Goal: Task Accomplishment & Management: Use online tool/utility

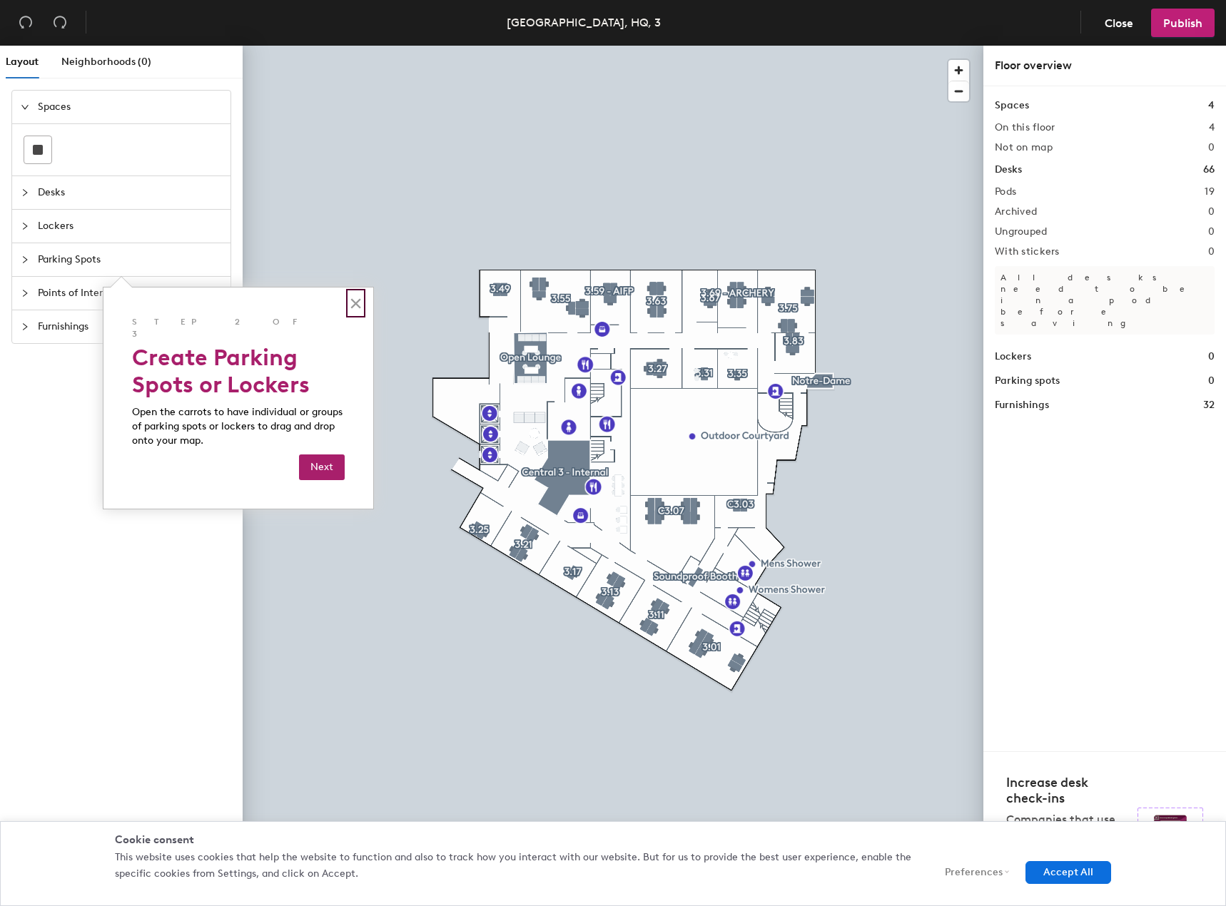
click at [355, 308] on button "×" at bounding box center [356, 303] width 14 height 23
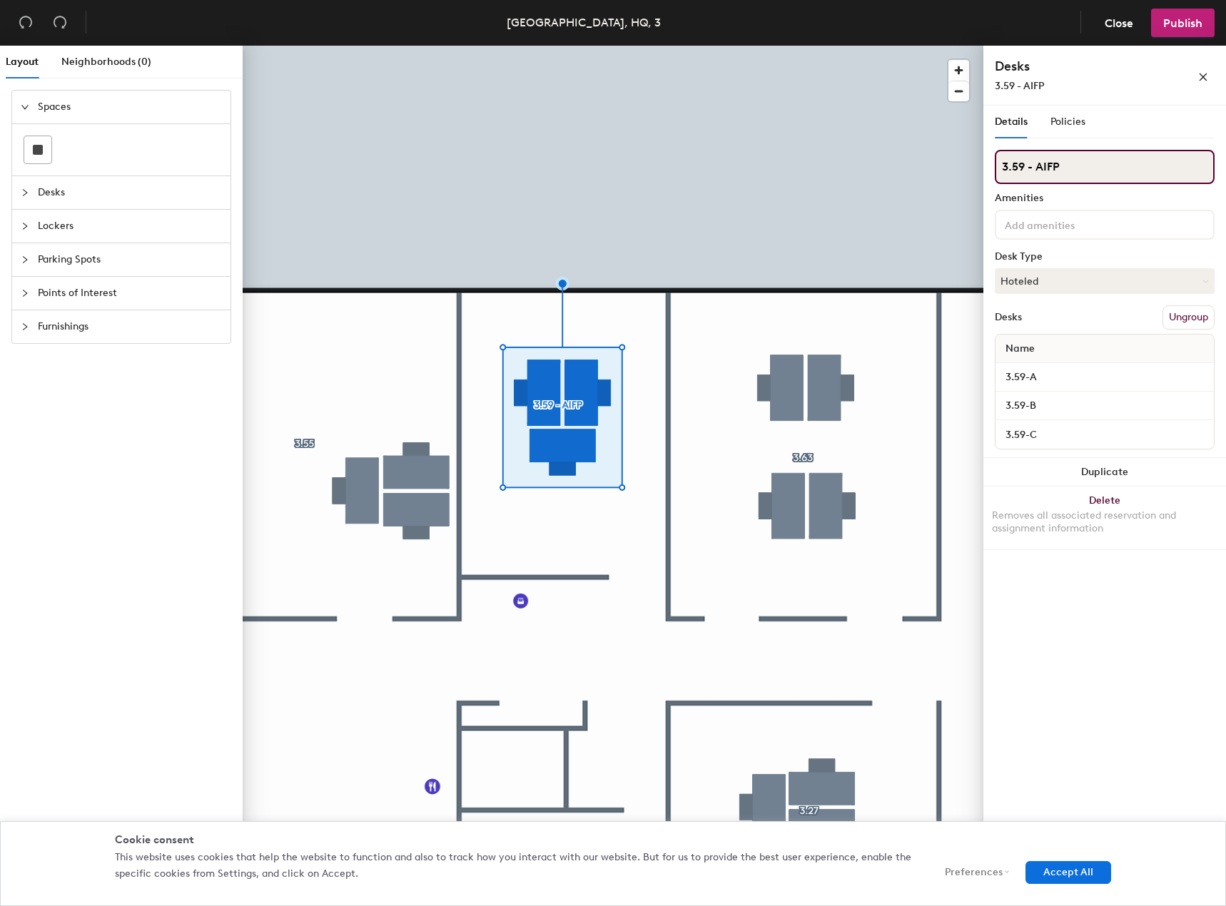
click at [1100, 171] on input "3.59 - AIFP" at bounding box center [1105, 167] width 220 height 34
drag, startPoint x: 1099, startPoint y: 171, endPoint x: 1037, endPoint y: 173, distance: 62.1
click at [1037, 173] on input "3.59 - AIFP" at bounding box center [1105, 167] width 220 height 34
type input "3.59"
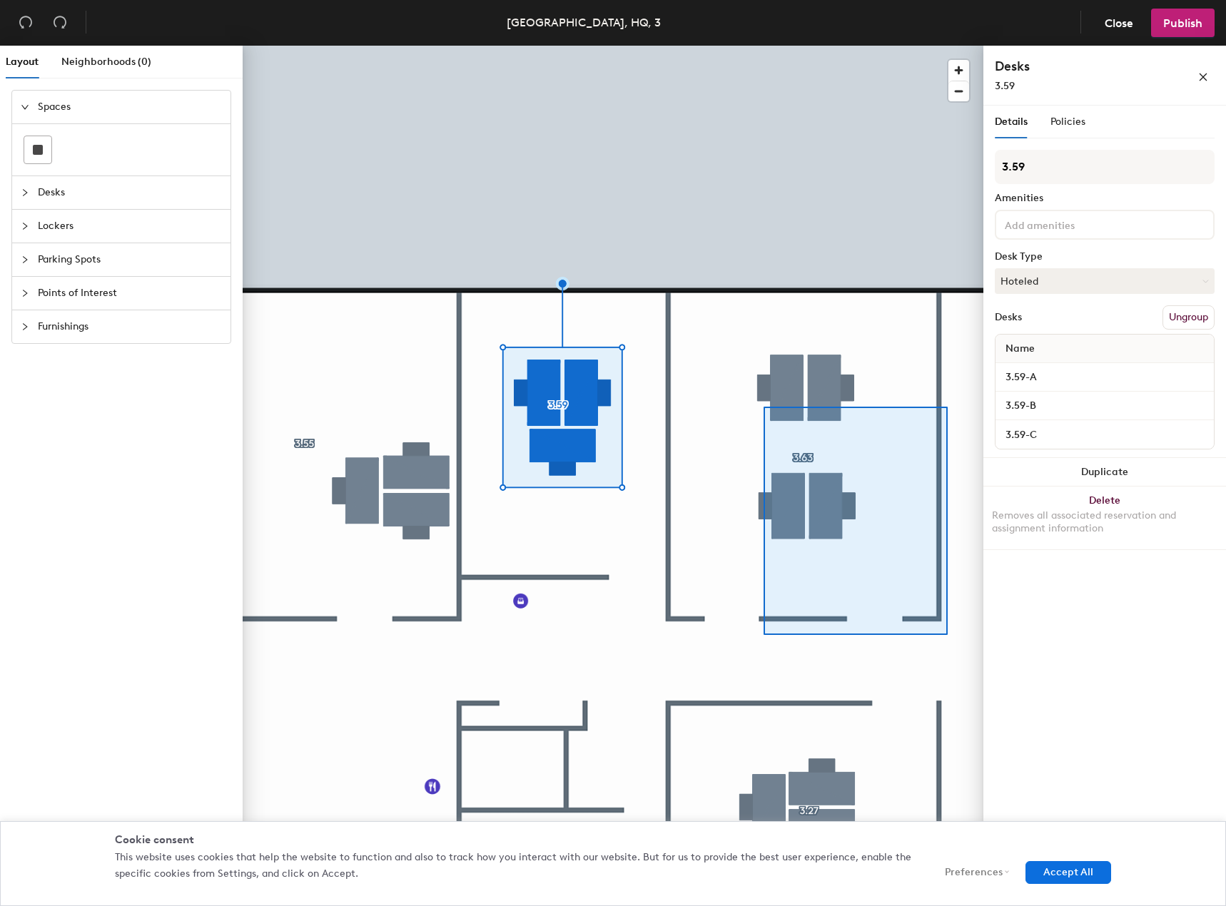
click at [764, 46] on div at bounding box center [613, 46] width 741 height 0
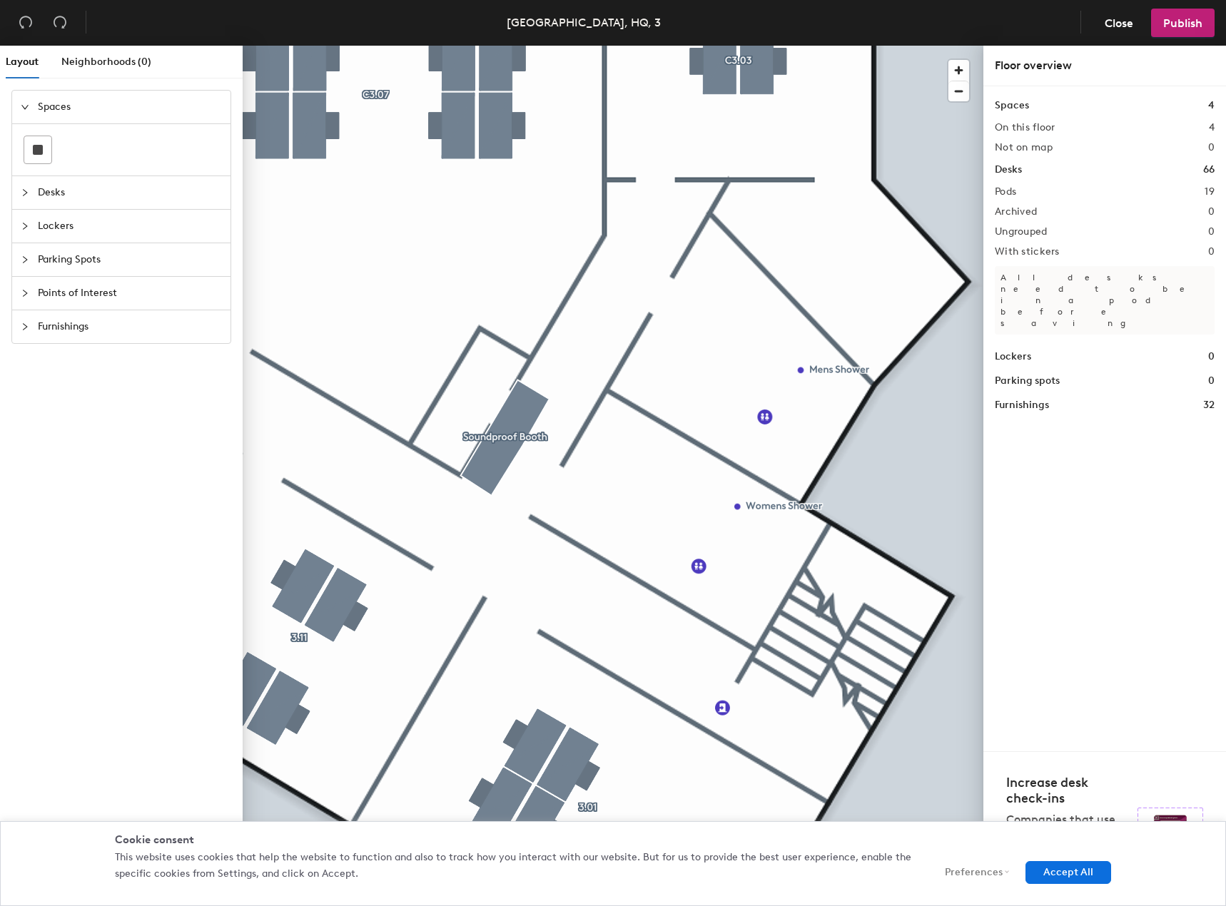
click at [53, 290] on span "Points of Interest" at bounding box center [130, 293] width 184 height 33
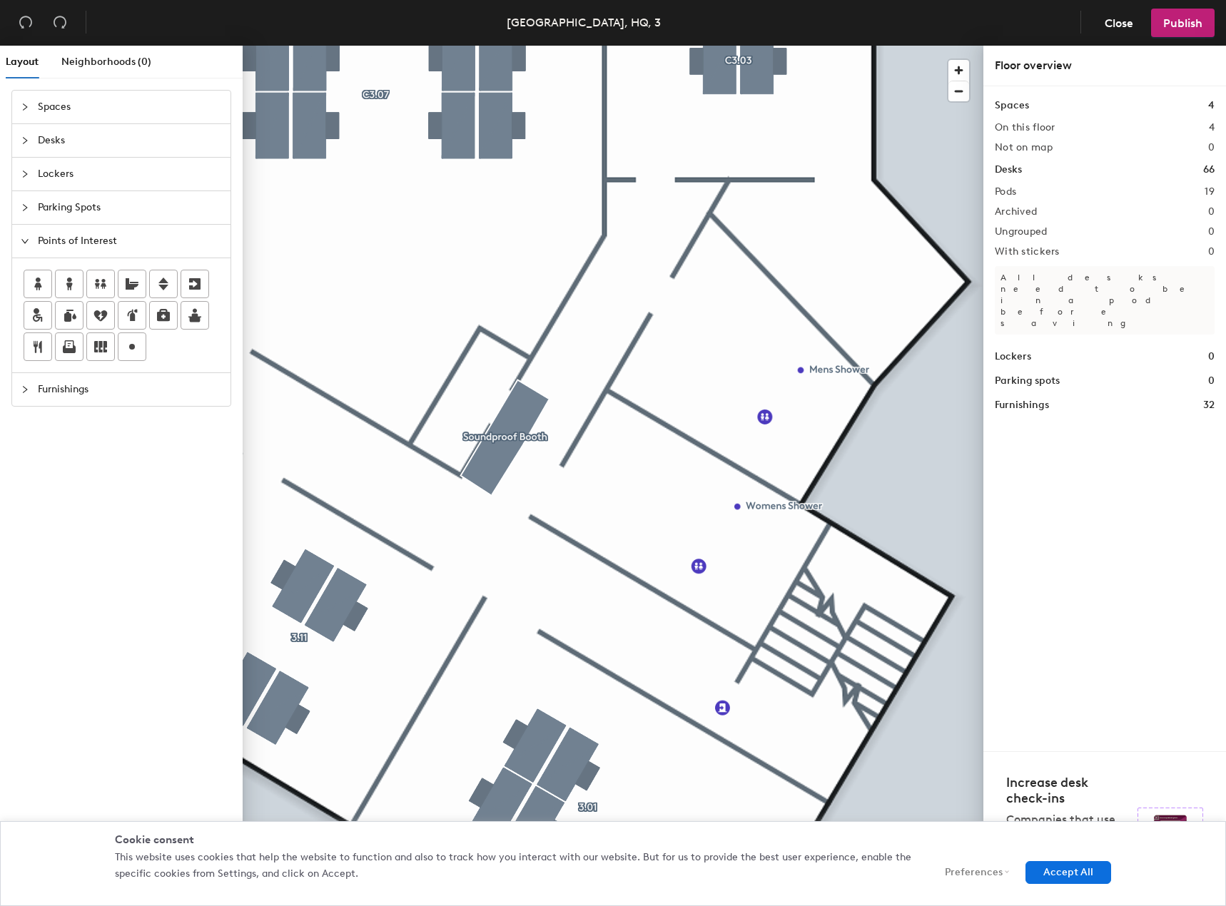
click at [123, 386] on span "Furnishings" at bounding box center [130, 389] width 184 height 33
click at [46, 178] on span "Lockers" at bounding box center [130, 174] width 184 height 33
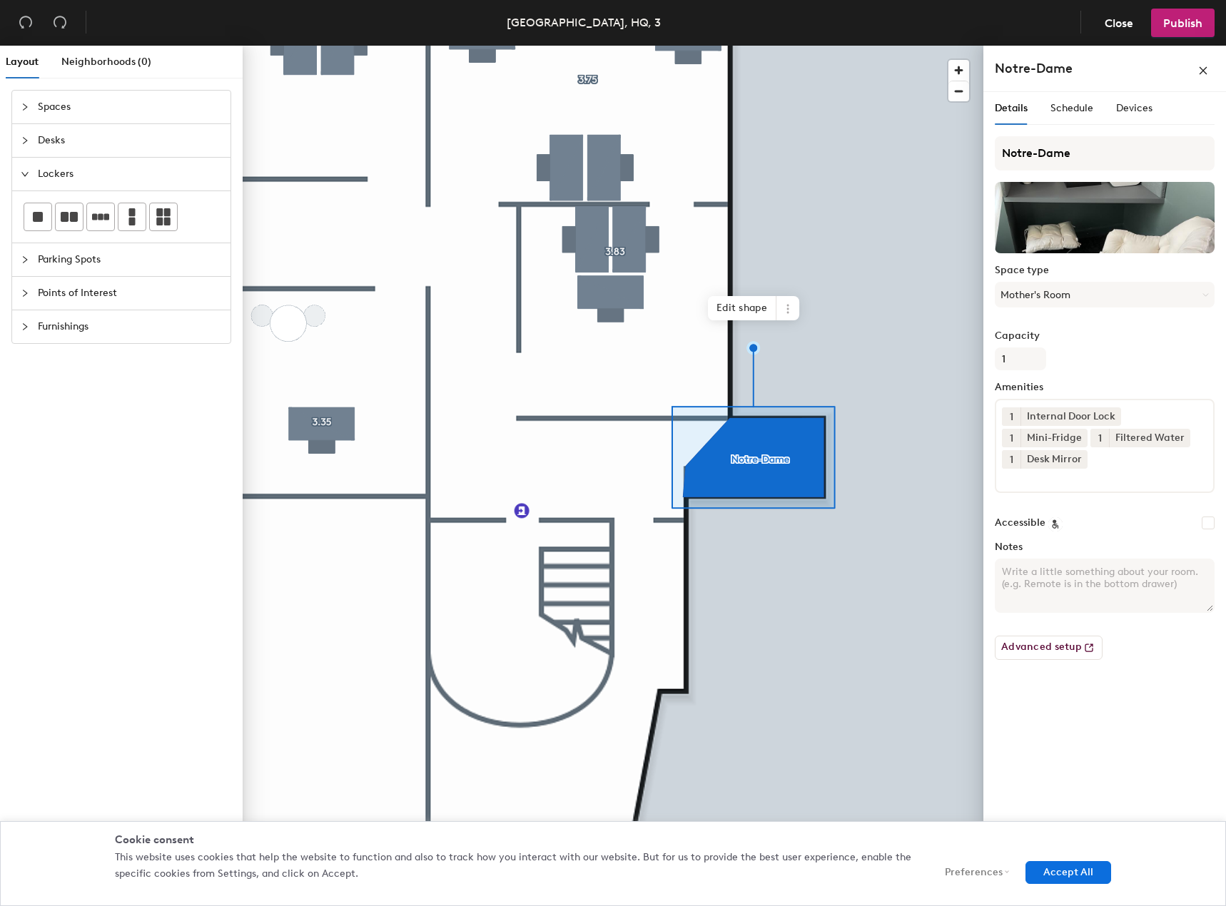
click at [1090, 582] on textarea "Notes" at bounding box center [1105, 586] width 220 height 54
click at [1187, 29] on span "Publish" at bounding box center [1182, 23] width 39 height 14
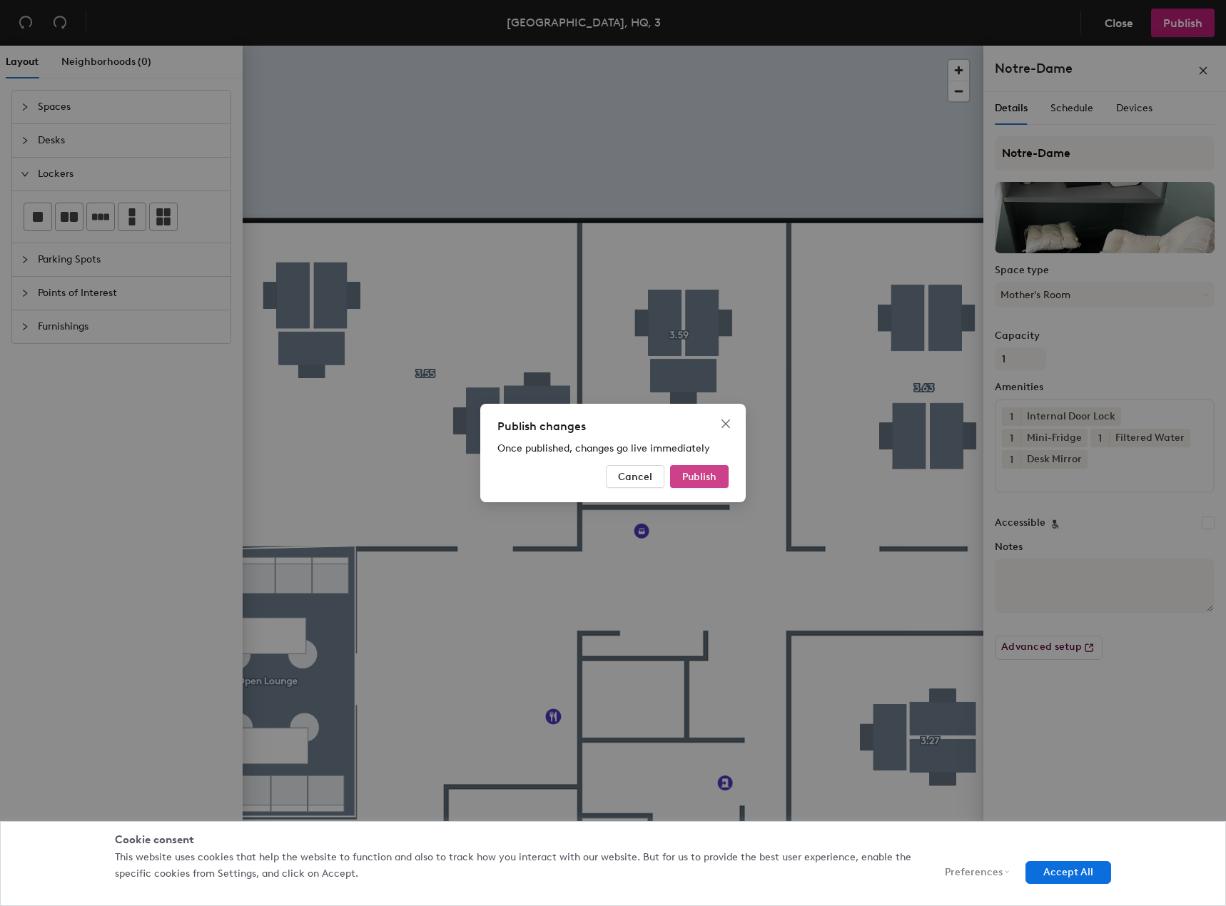
click at [701, 477] on span "Publish" at bounding box center [699, 477] width 34 height 12
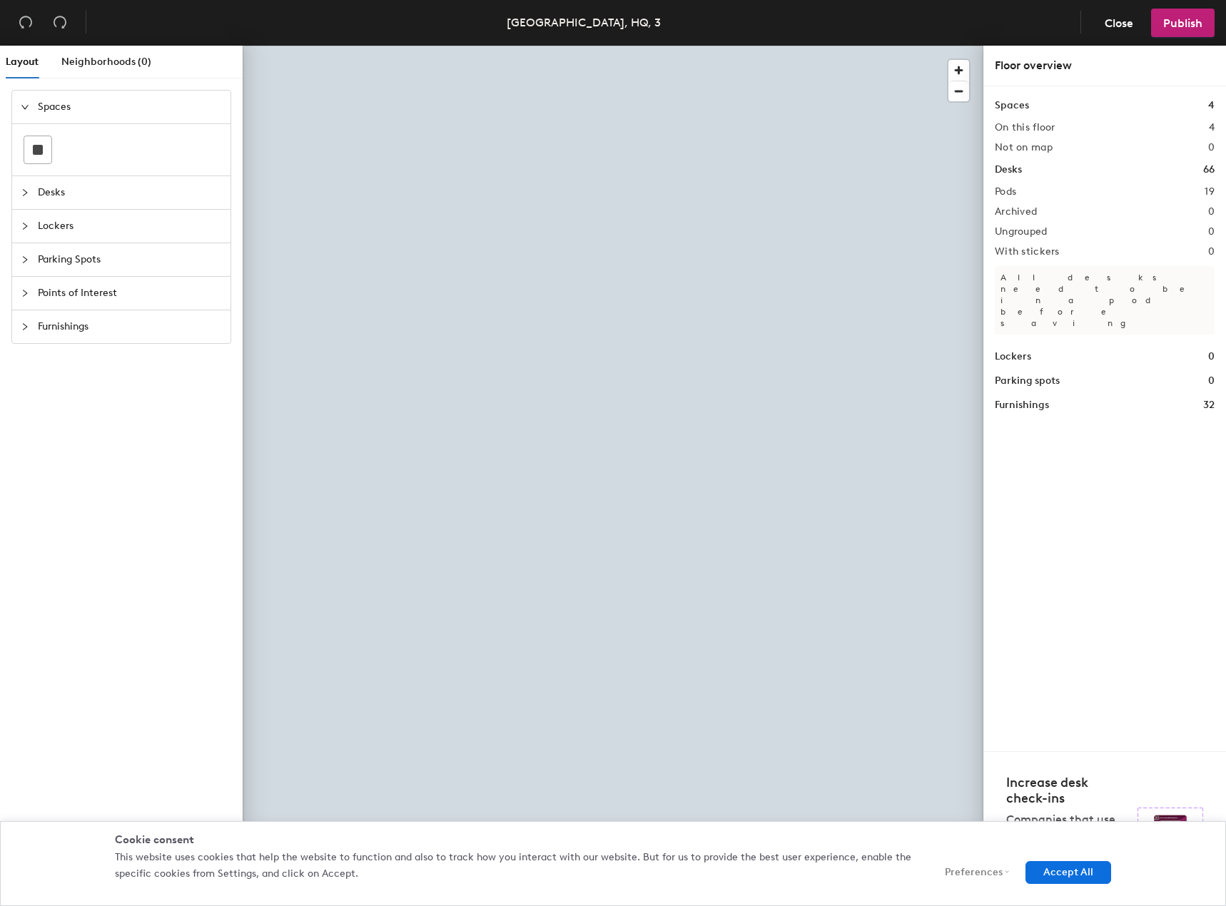
click at [743, 46] on div at bounding box center [613, 46] width 741 height 0
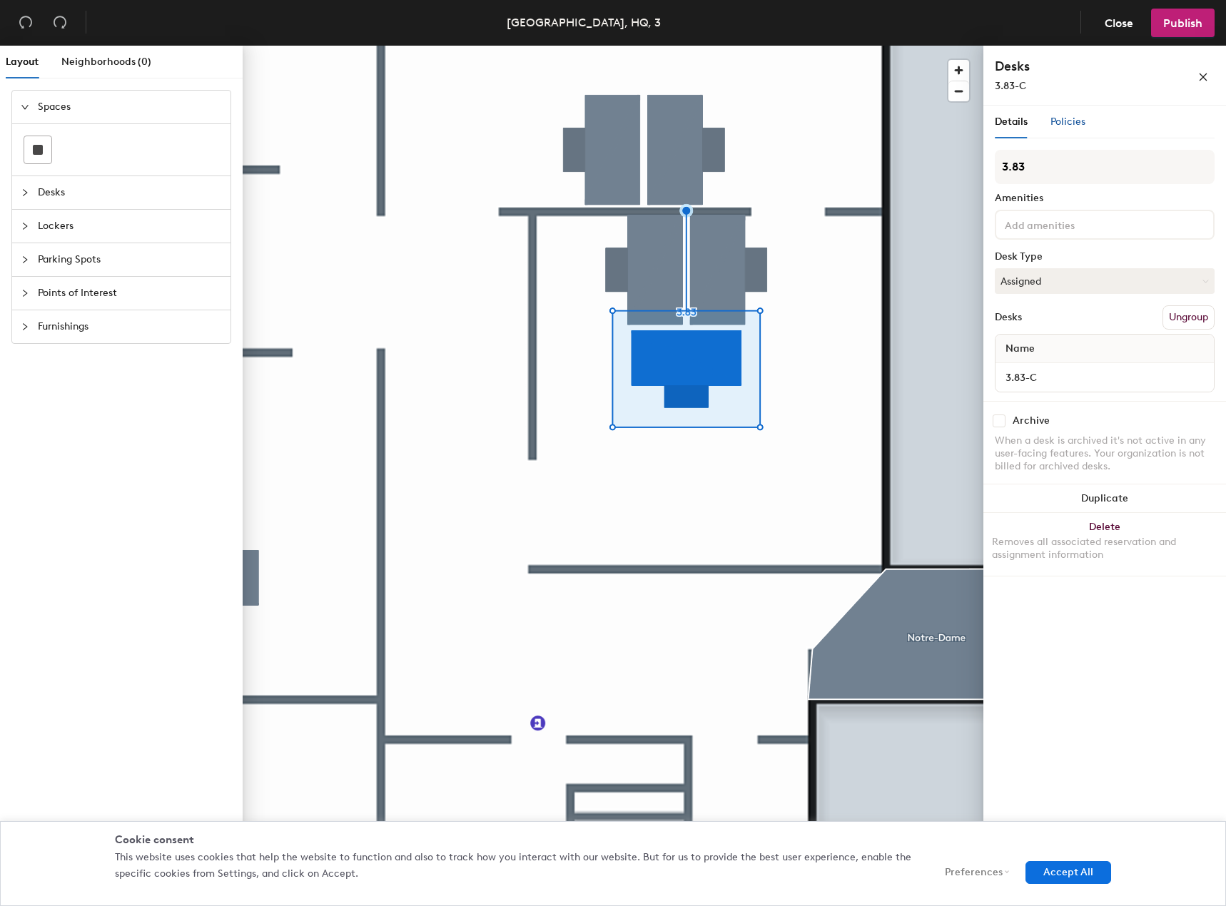
click at [1072, 125] on span "Policies" at bounding box center [1067, 122] width 35 height 12
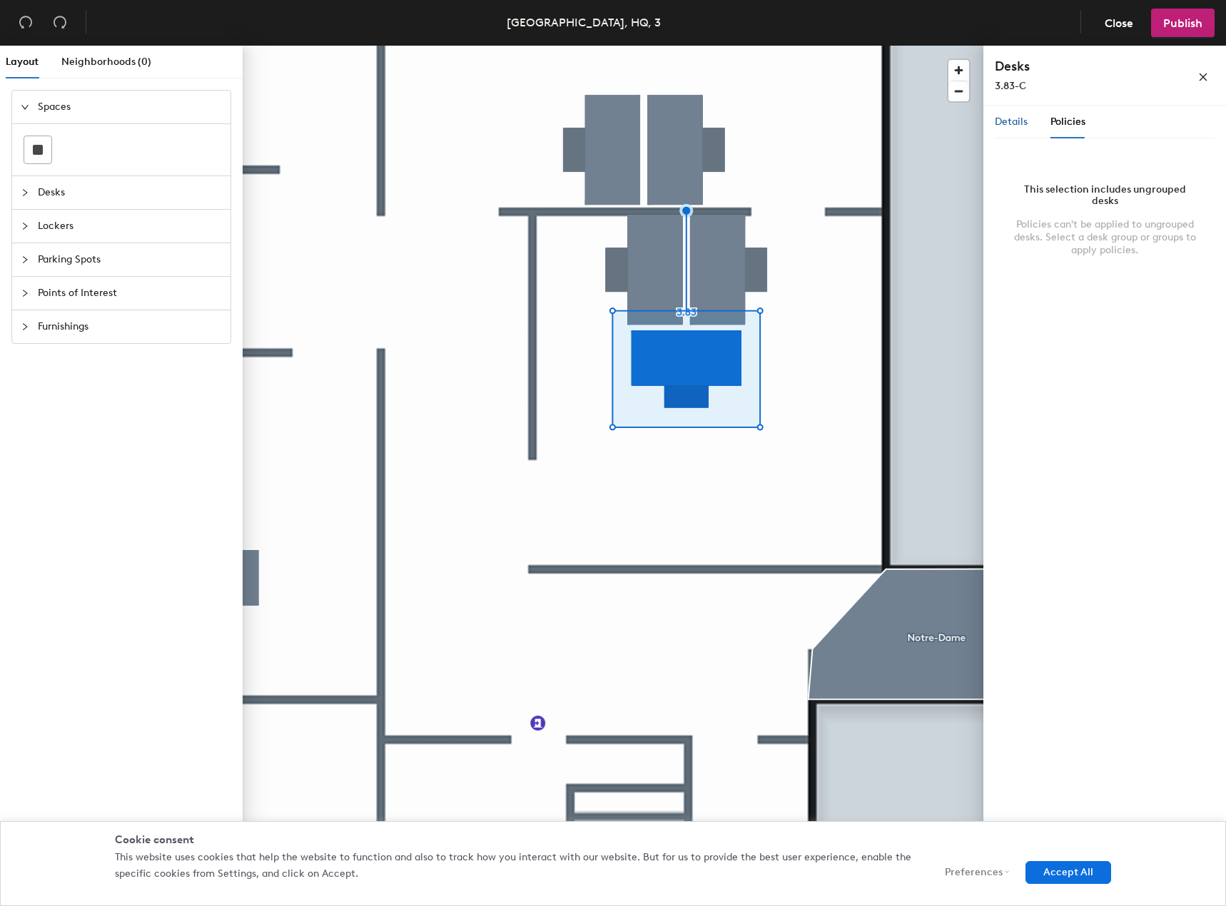
click at [1000, 116] on span "Details" at bounding box center [1011, 122] width 33 height 12
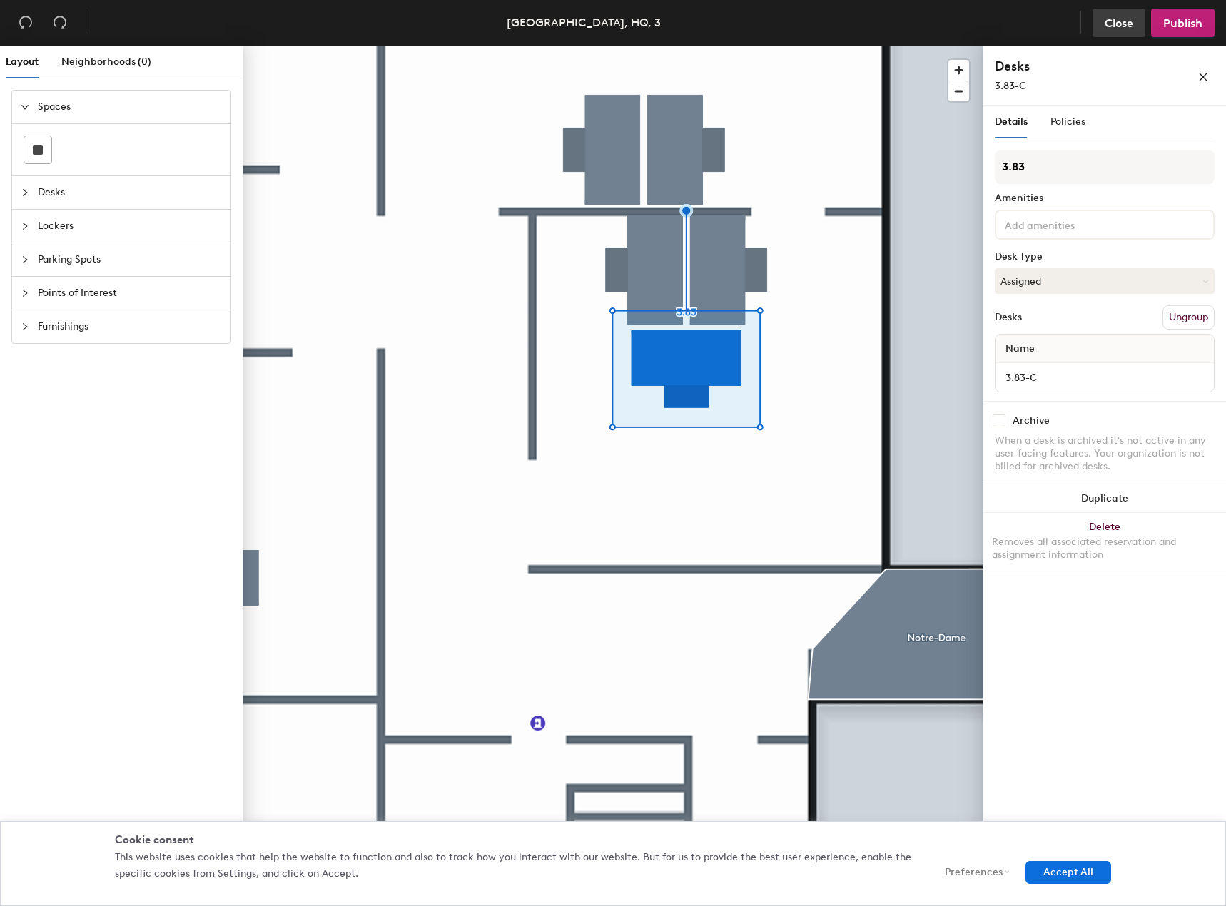
click at [1107, 26] on span "Close" at bounding box center [1119, 23] width 29 height 14
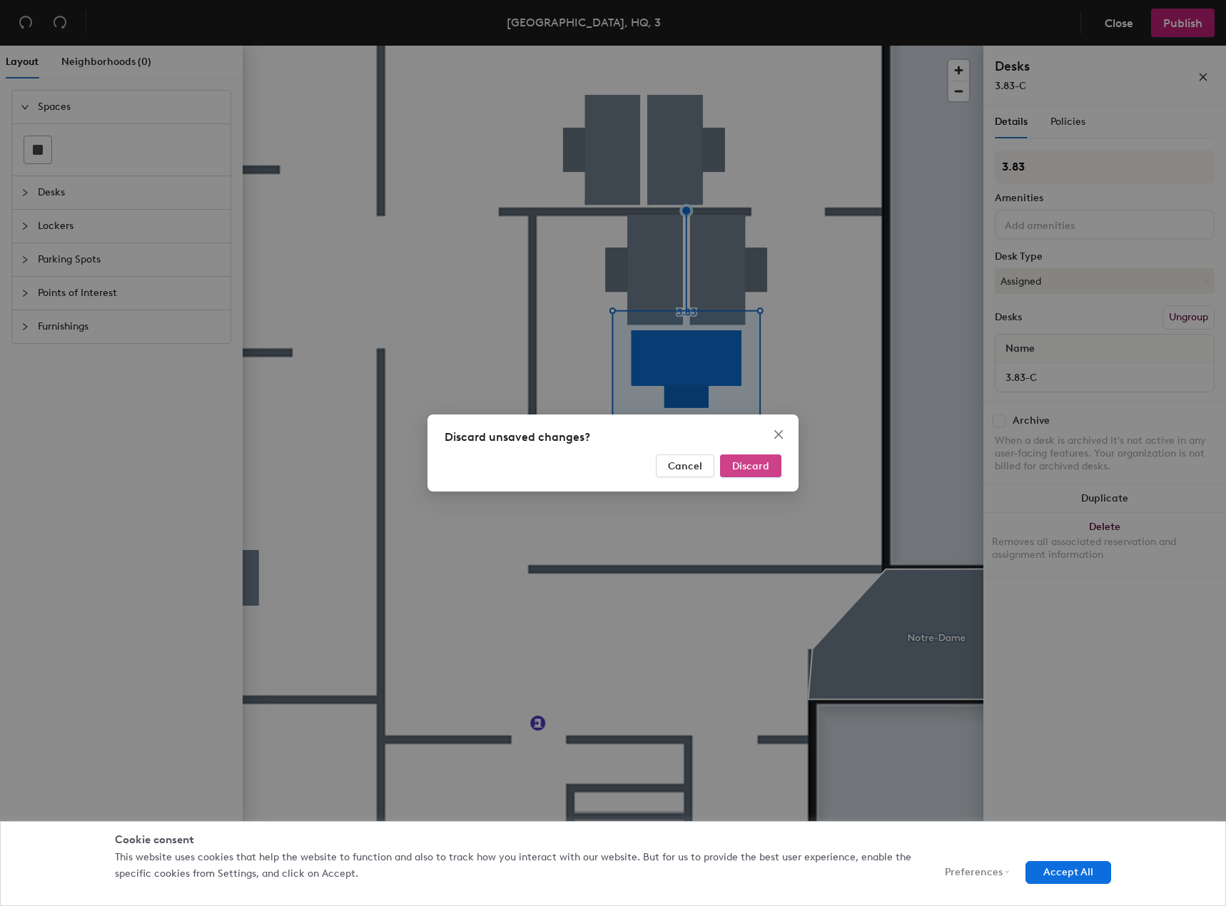
click at [748, 463] on span "Discard" at bounding box center [750, 466] width 37 height 12
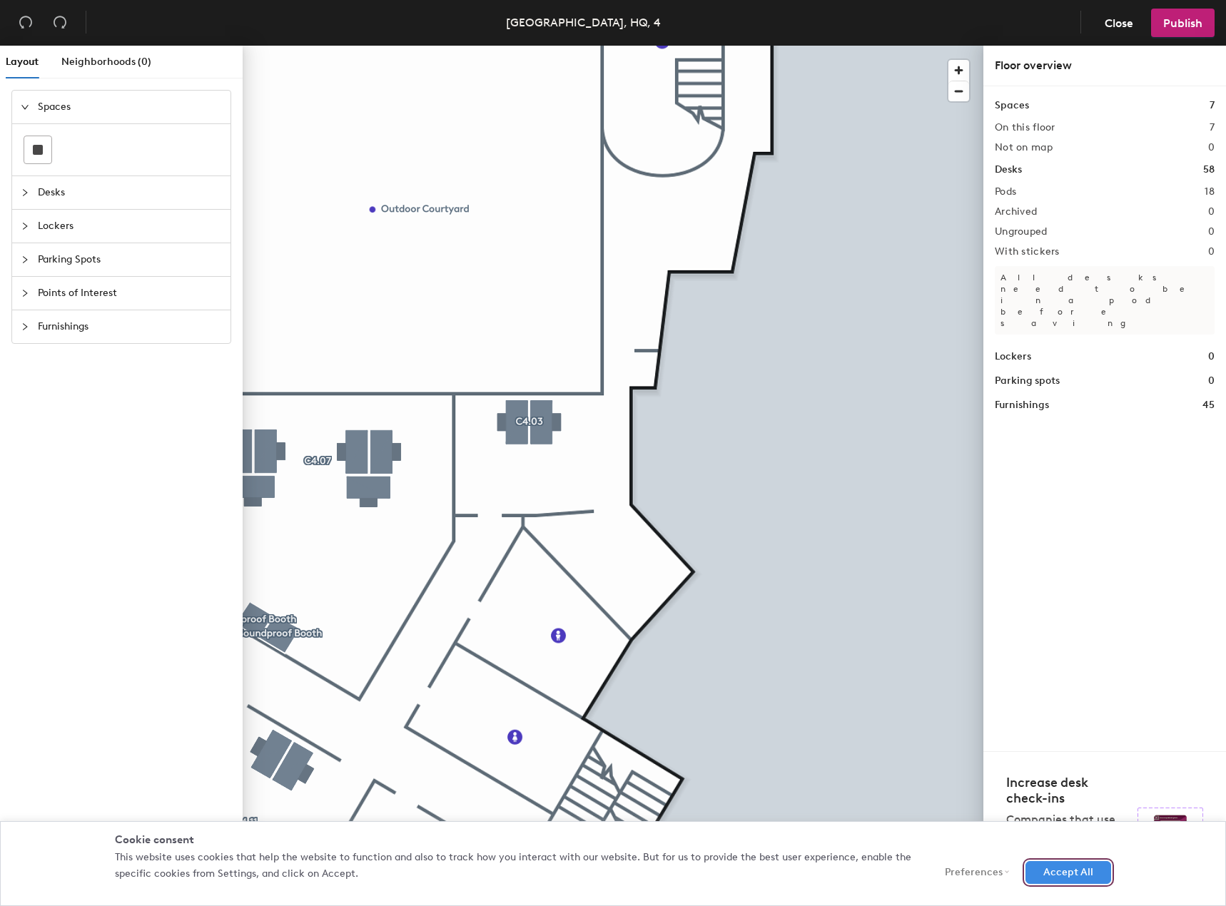
click at [1052, 873] on button "Accept All" at bounding box center [1068, 872] width 86 height 23
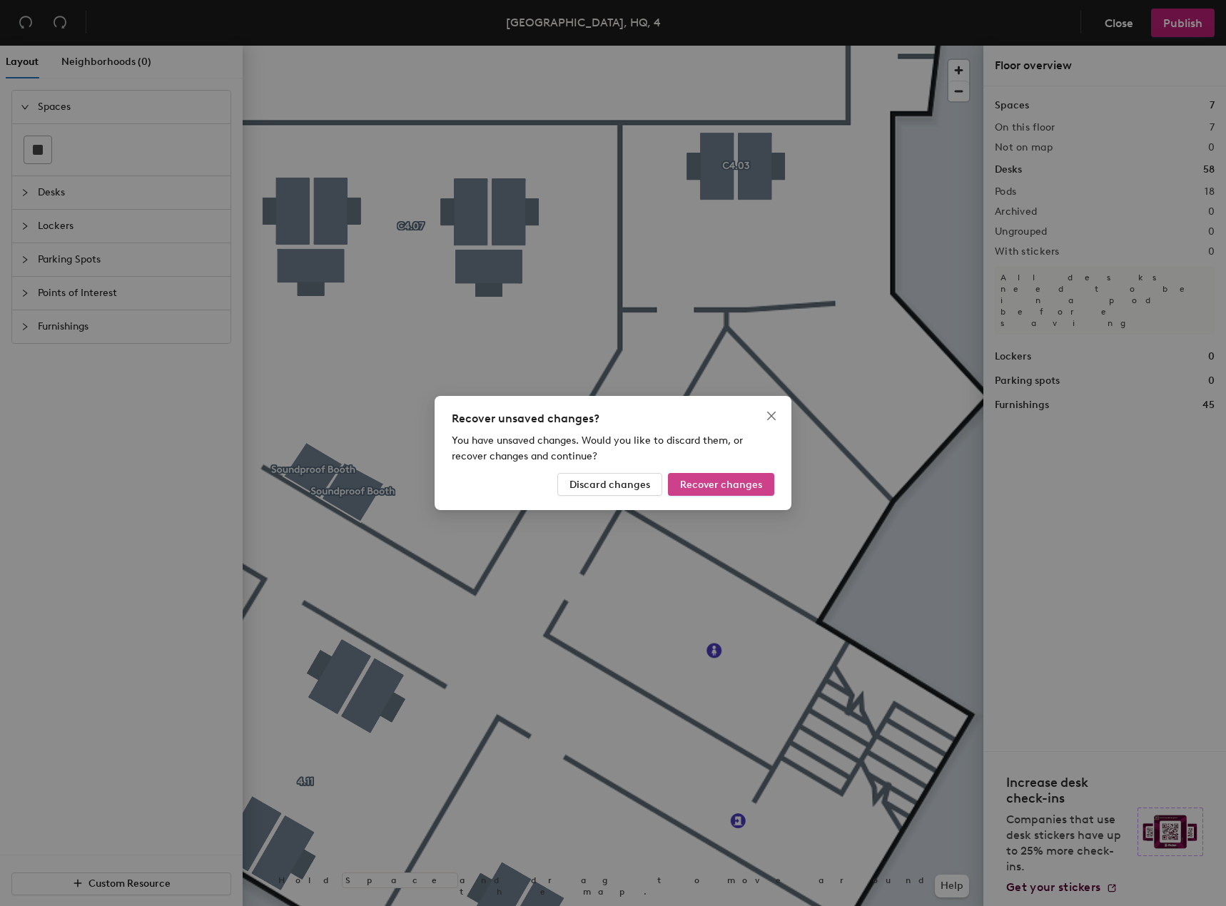
click at [715, 483] on span "Recover changes" at bounding box center [721, 485] width 82 height 12
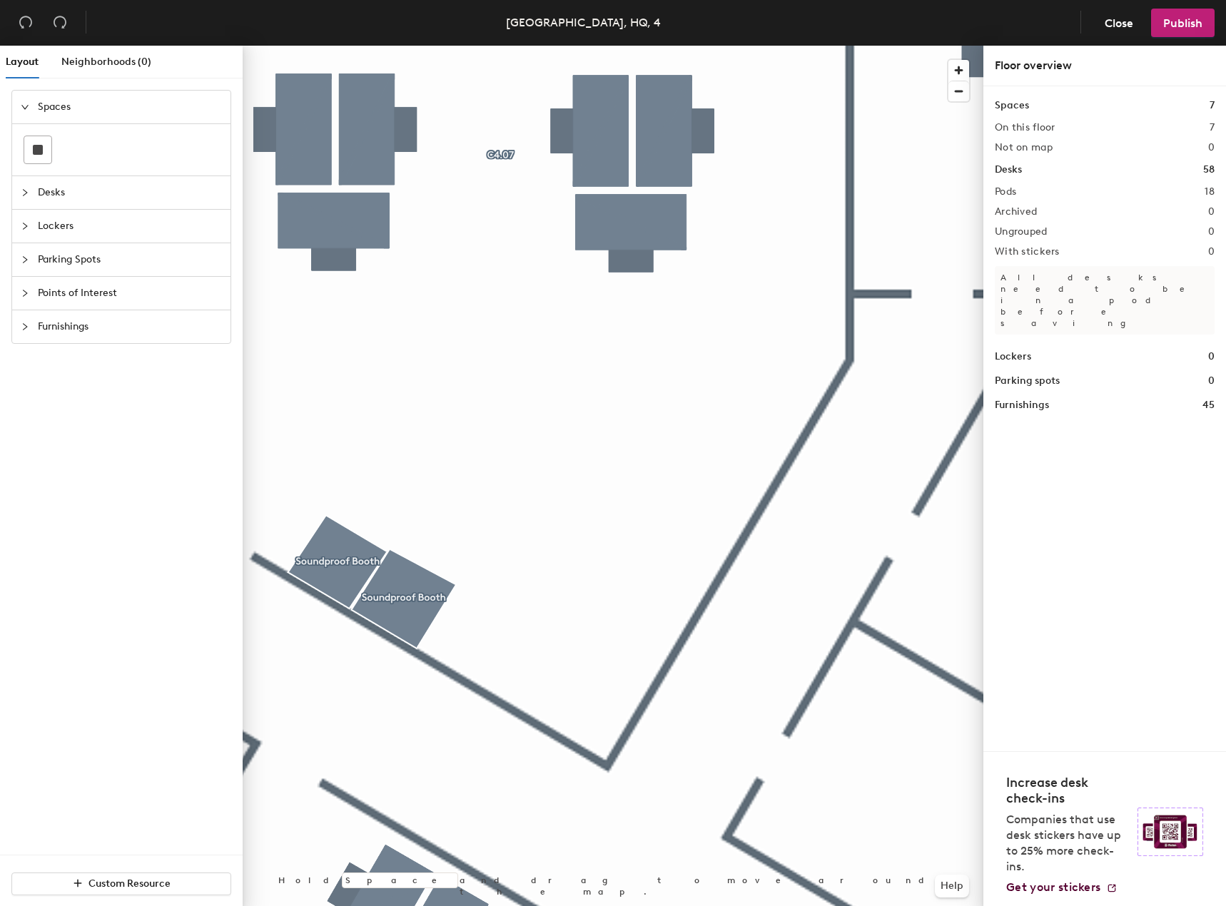
click at [83, 323] on span "Furnishings" at bounding box center [130, 326] width 184 height 33
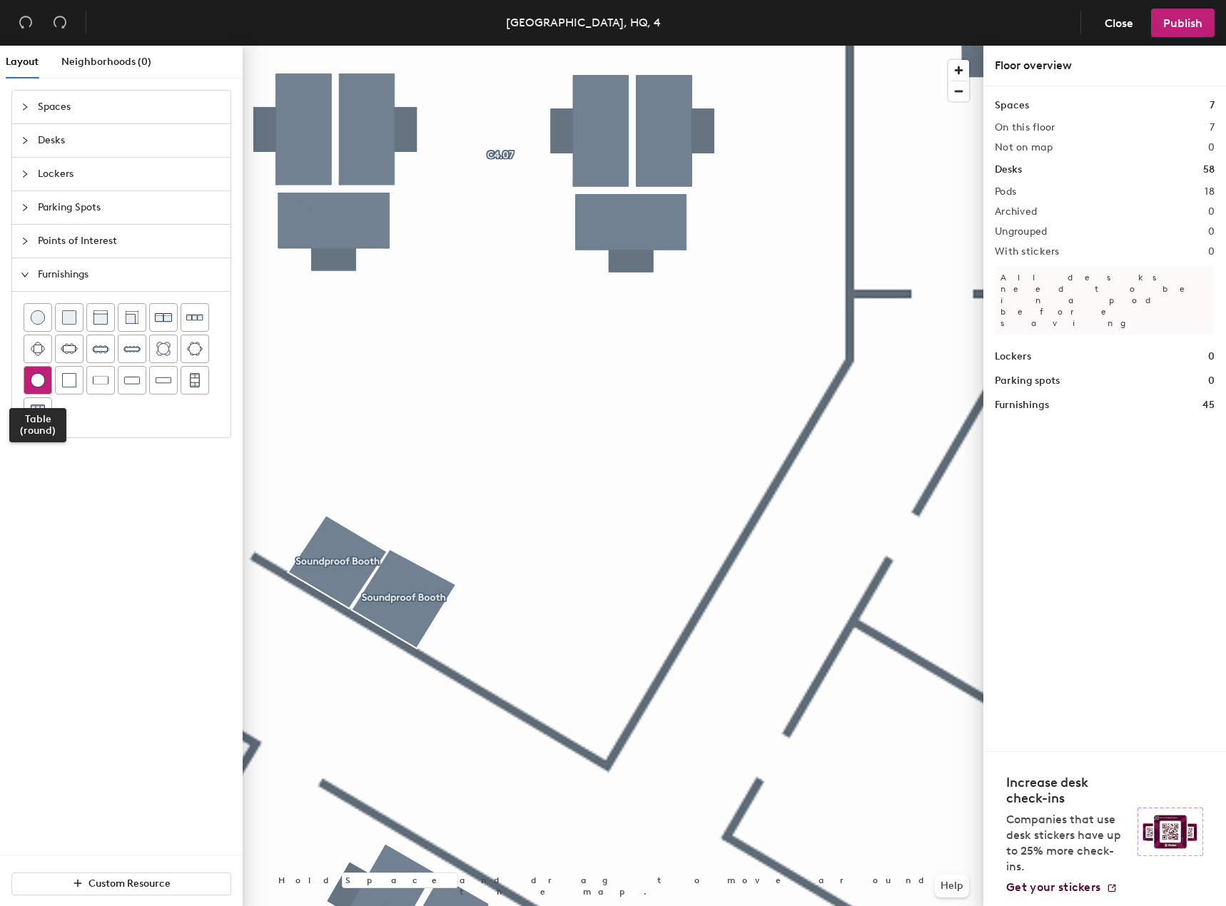
click at [39, 377] on img at bounding box center [38, 380] width 14 height 14
click at [191, 315] on img at bounding box center [194, 317] width 17 height 16
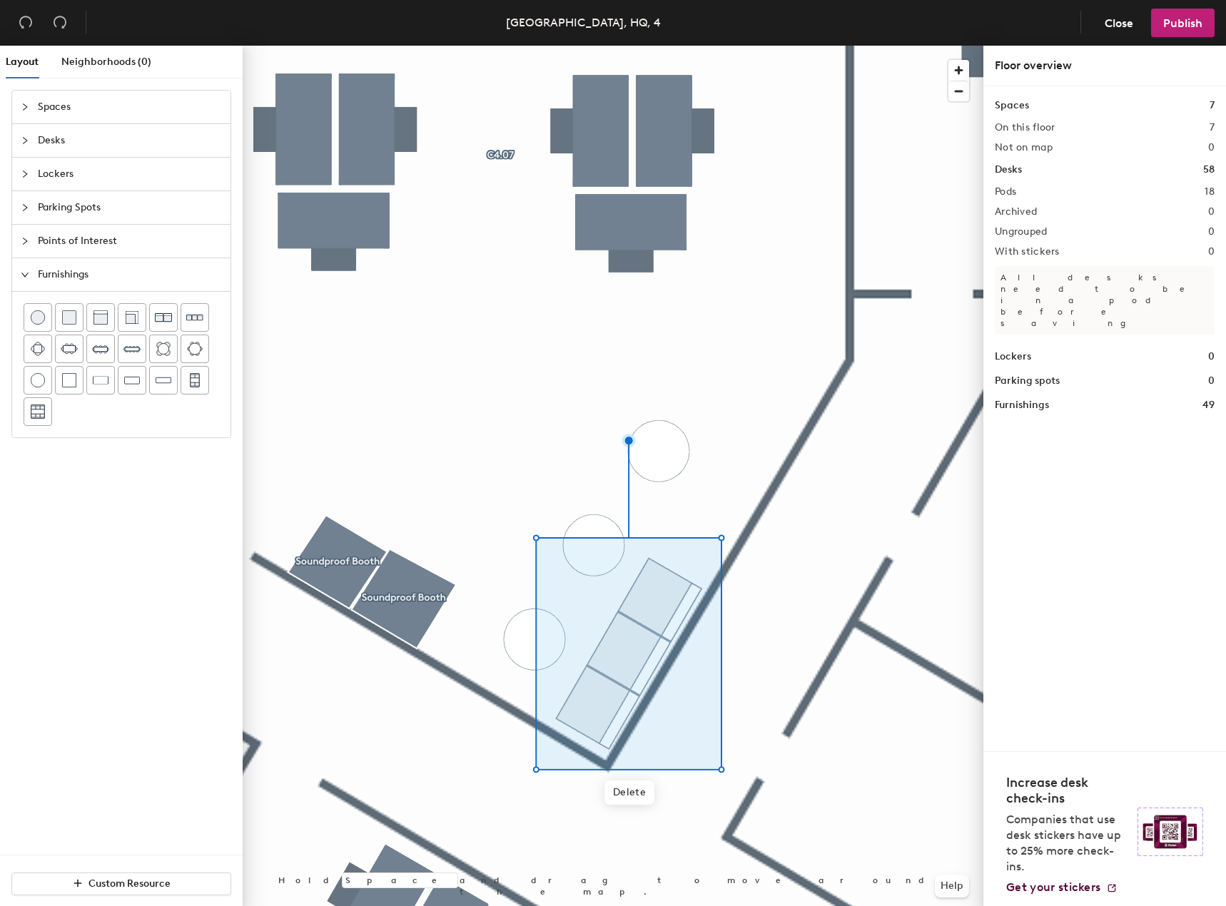
click at [179, 322] on div at bounding box center [122, 364] width 196 height 123
click at [187, 322] on img at bounding box center [194, 317] width 17 height 16
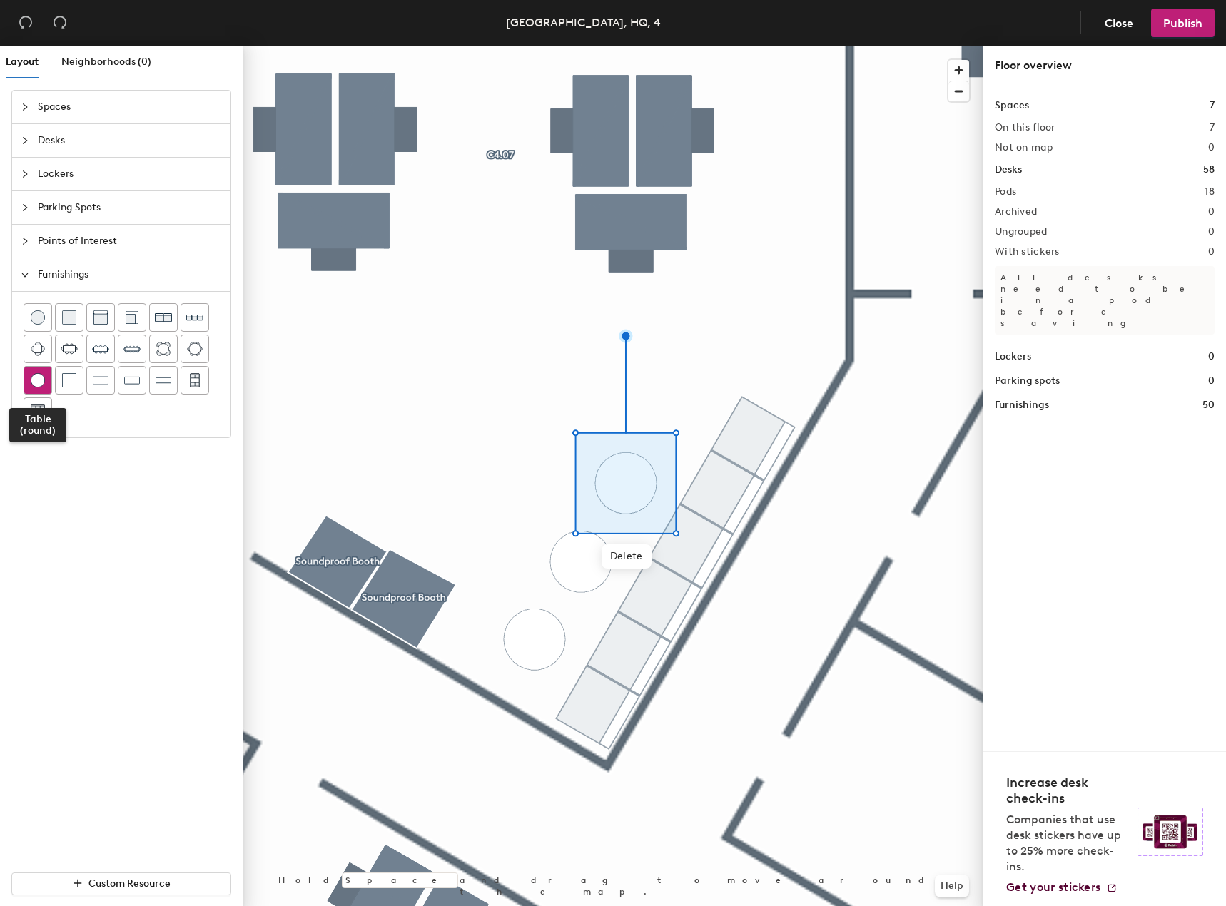
click at [43, 384] on img at bounding box center [38, 380] width 14 height 14
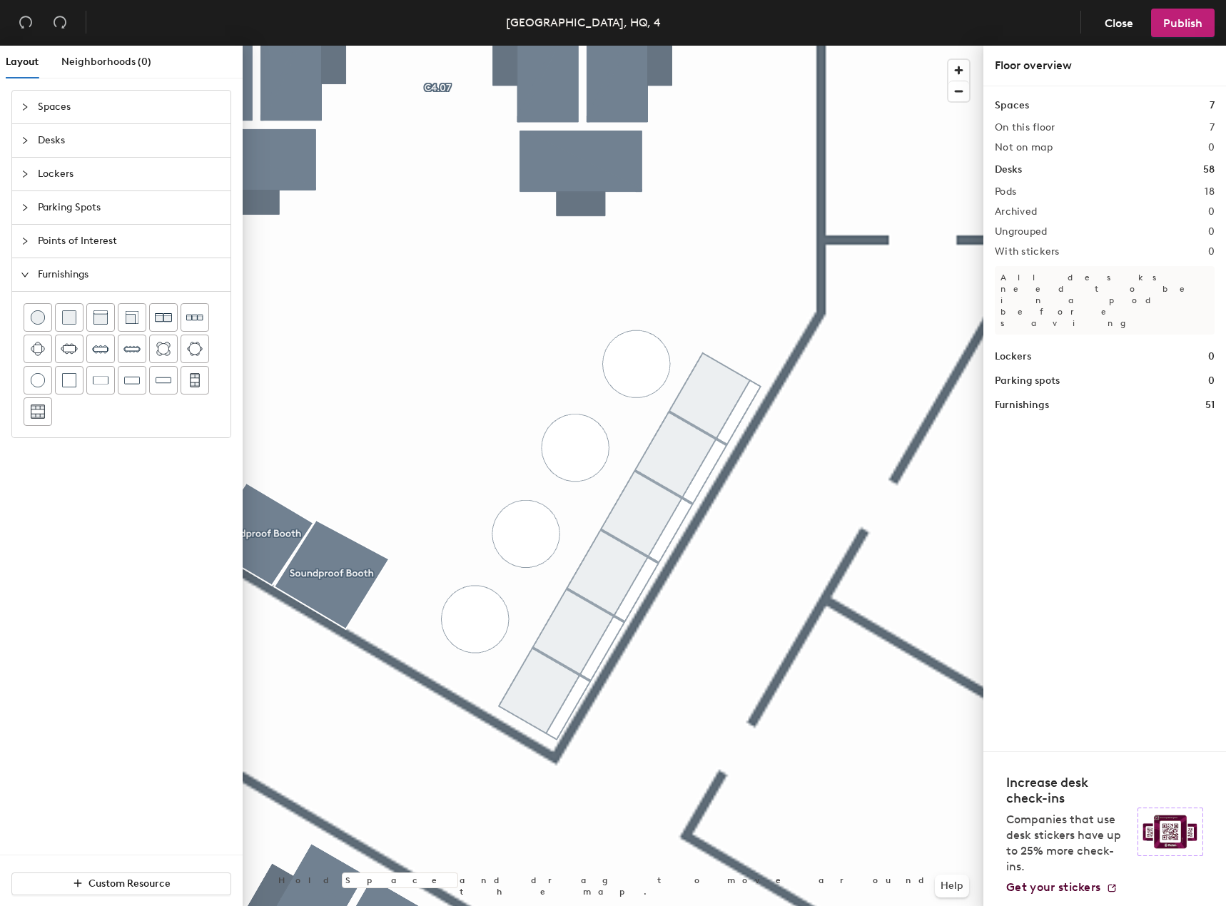
click at [711, 46] on div at bounding box center [613, 46] width 741 height 0
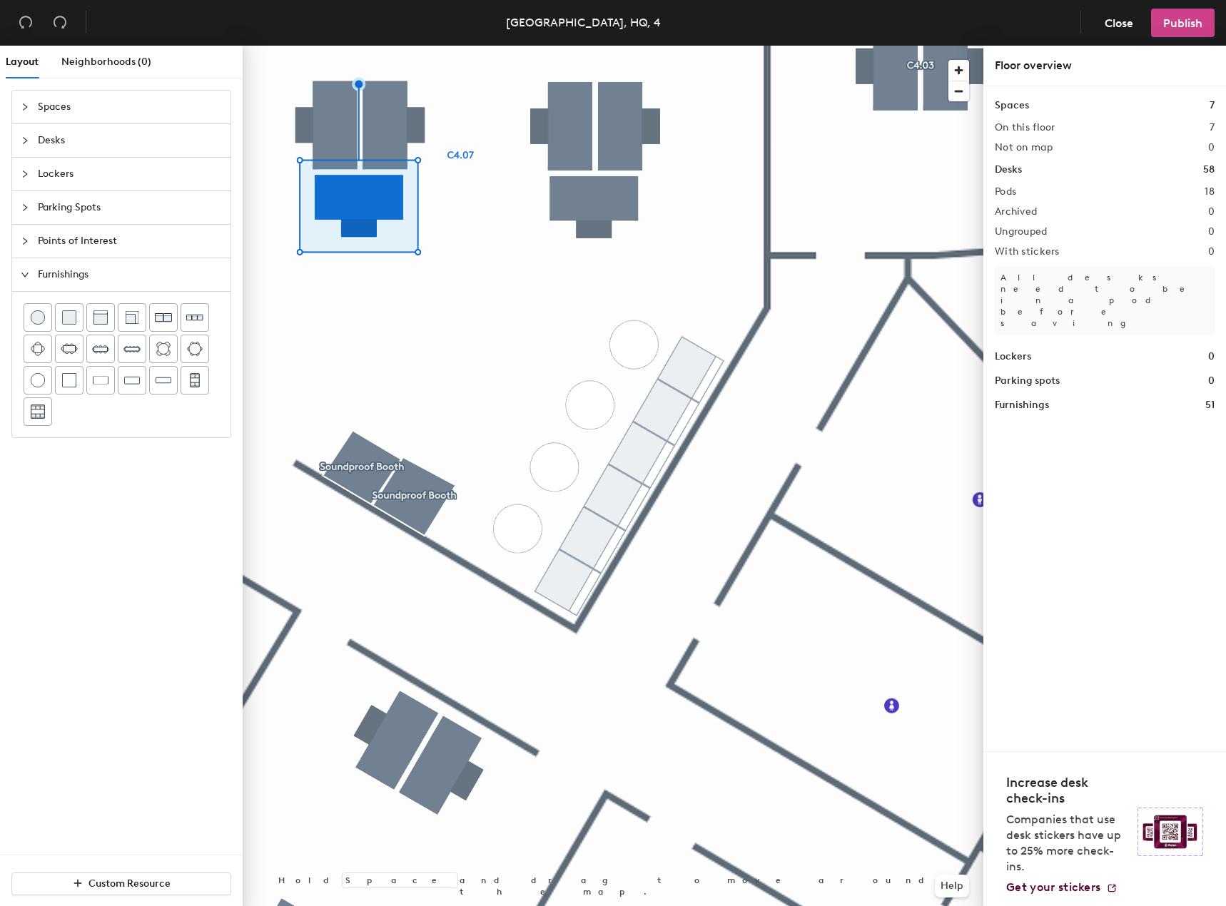
click at [1202, 14] on button "Publish" at bounding box center [1183, 23] width 64 height 29
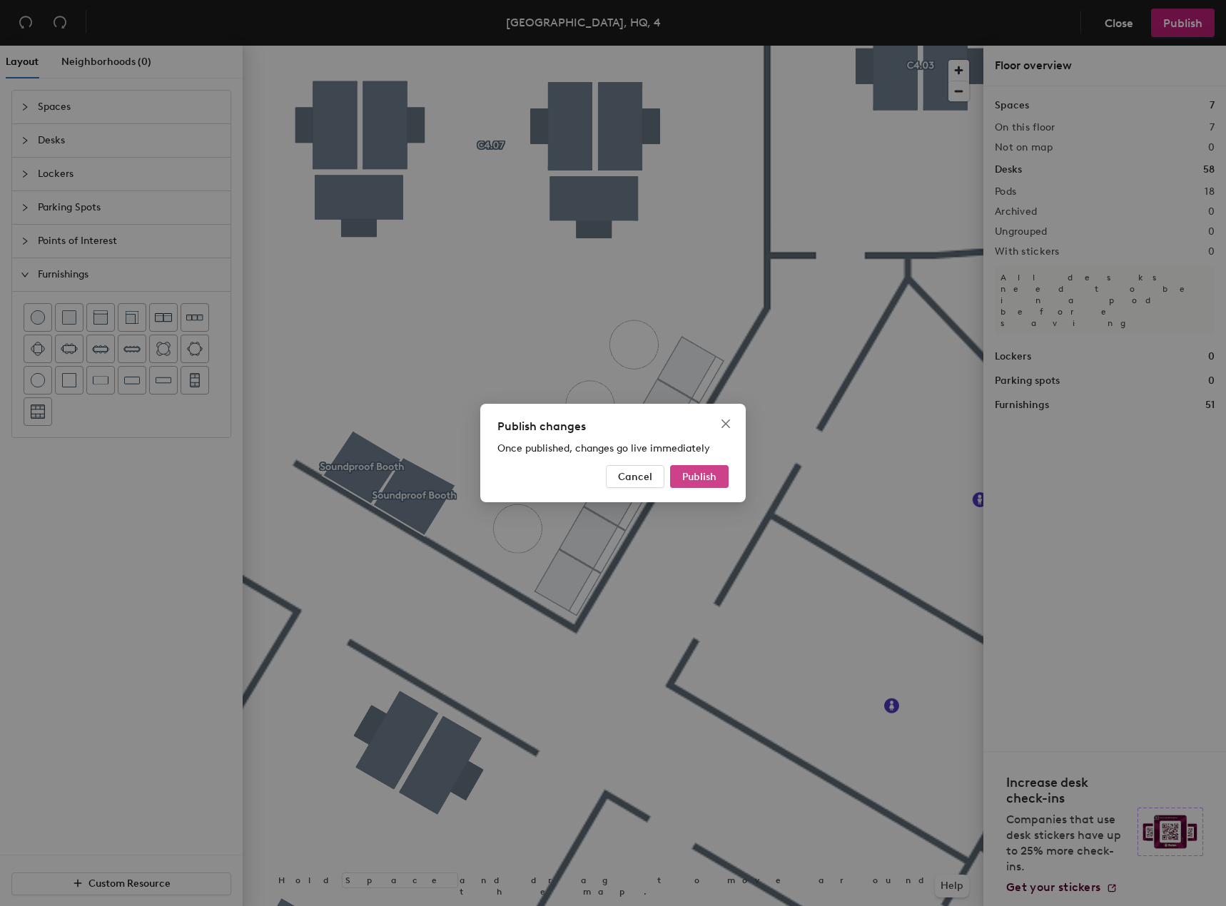
click at [696, 472] on span "Publish" at bounding box center [699, 477] width 34 height 12
